Goal: Information Seeking & Learning: Understand process/instructions

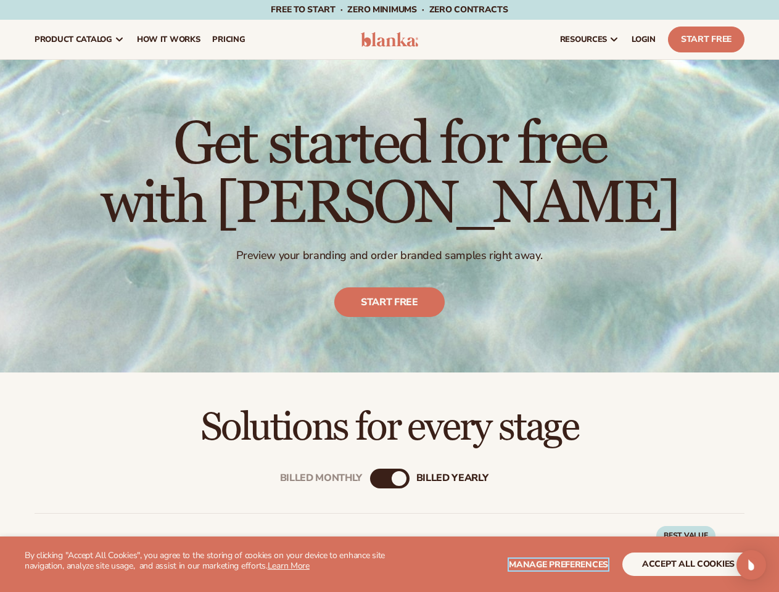
click at [559, 564] on span "Manage preferences" at bounding box center [558, 565] width 99 height 12
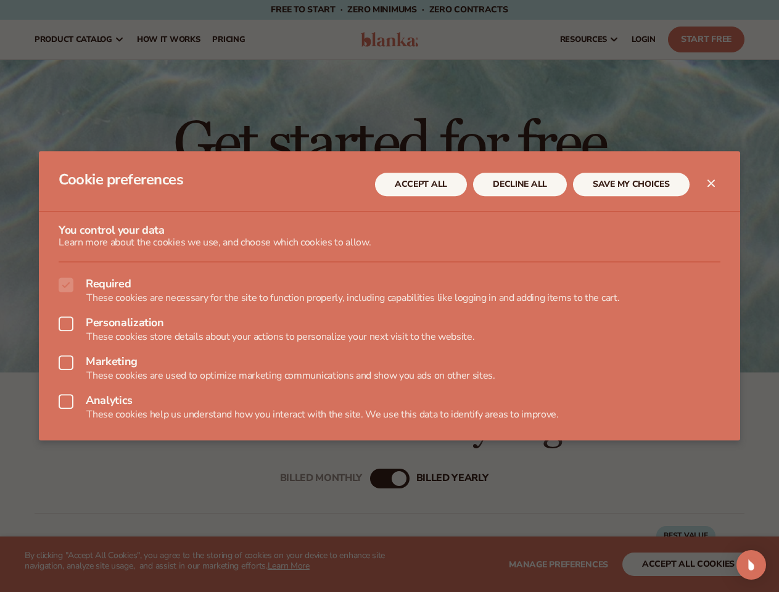
click at [688, 564] on div at bounding box center [389, 296] width 779 height 592
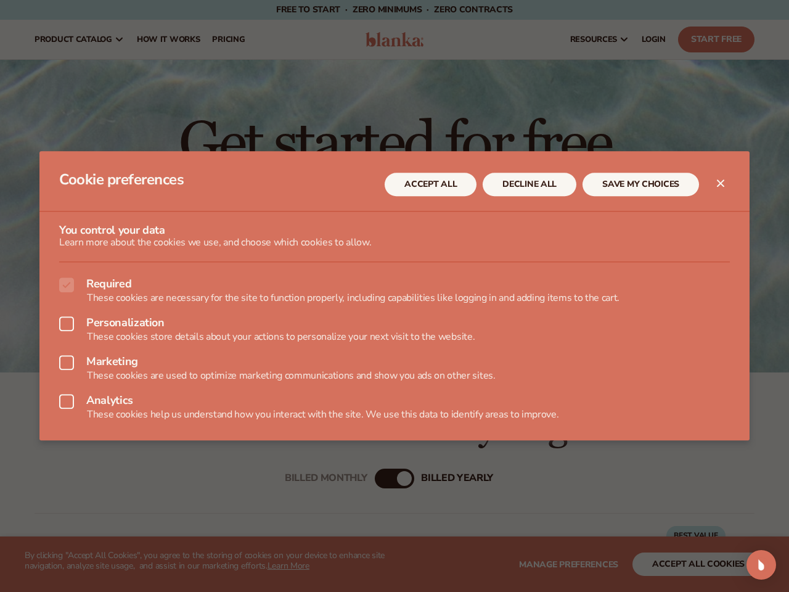
click at [377, 478] on div at bounding box center [394, 296] width 789 height 592
click at [751, 565] on div "Open Intercom Messenger" at bounding box center [762, 565] width 30 height 30
